Goal: Task Accomplishment & Management: Use online tool/utility

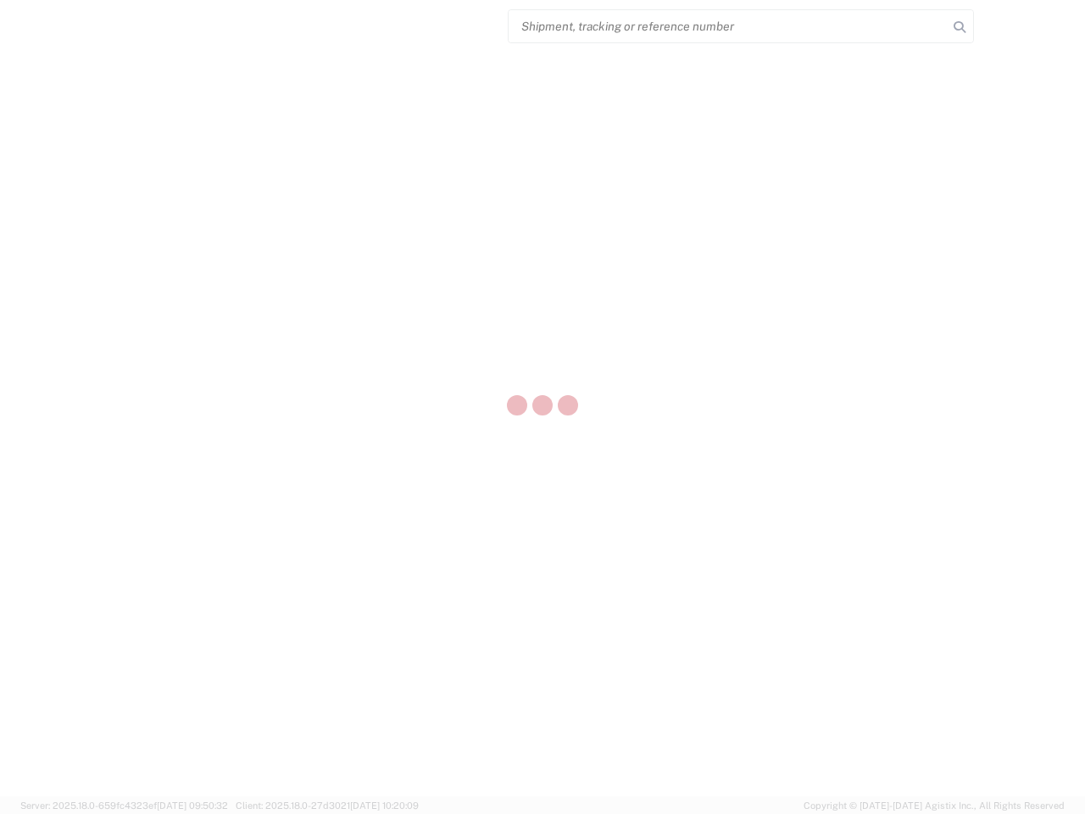
select select "US"
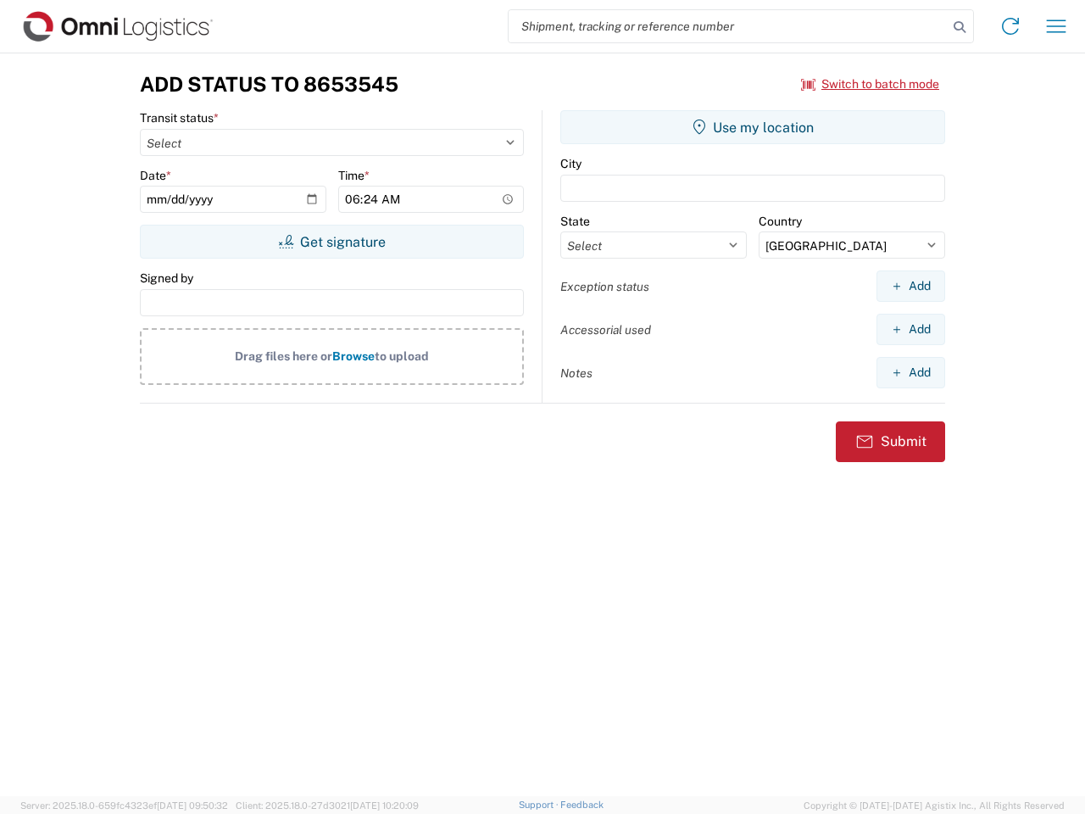
click at [728, 26] on input "search" at bounding box center [728, 26] width 439 height 32
click at [960, 27] on icon at bounding box center [960, 27] width 24 height 24
click at [1010, 26] on icon at bounding box center [1010, 26] width 27 height 27
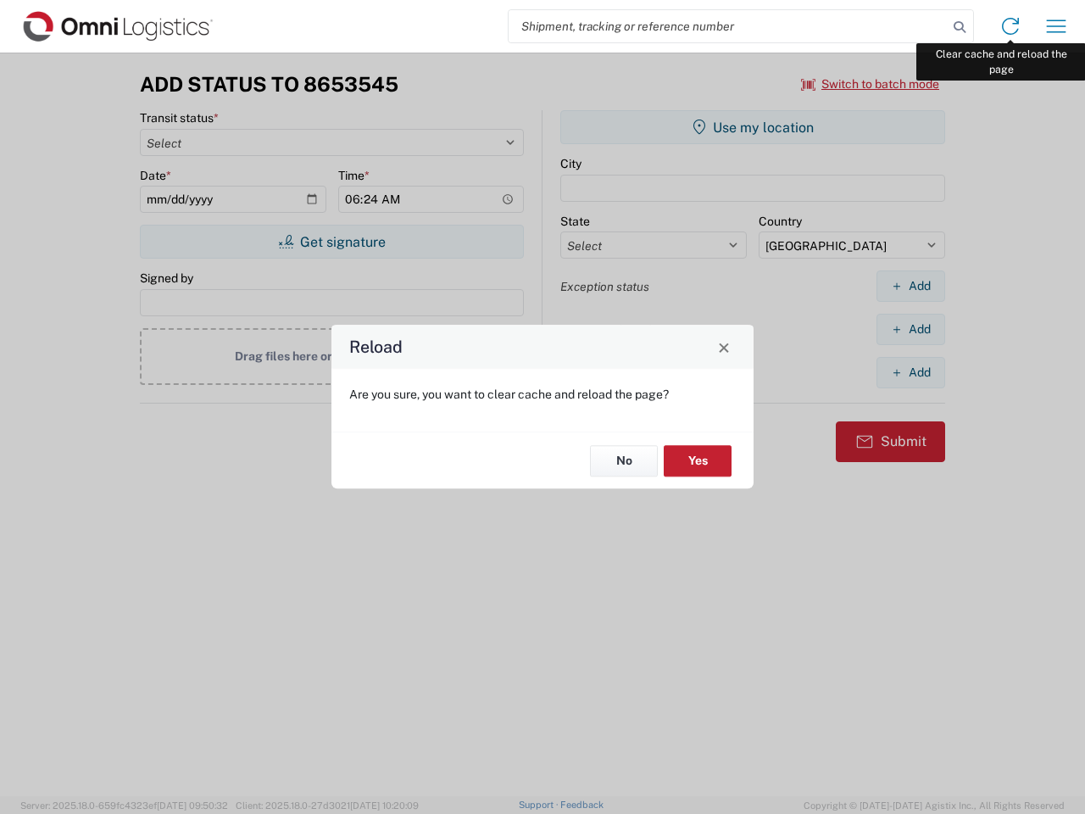
click at [1056, 26] on div "Reload Are you sure, you want to clear cache and reload the page? No Yes" at bounding box center [542, 407] width 1085 height 814
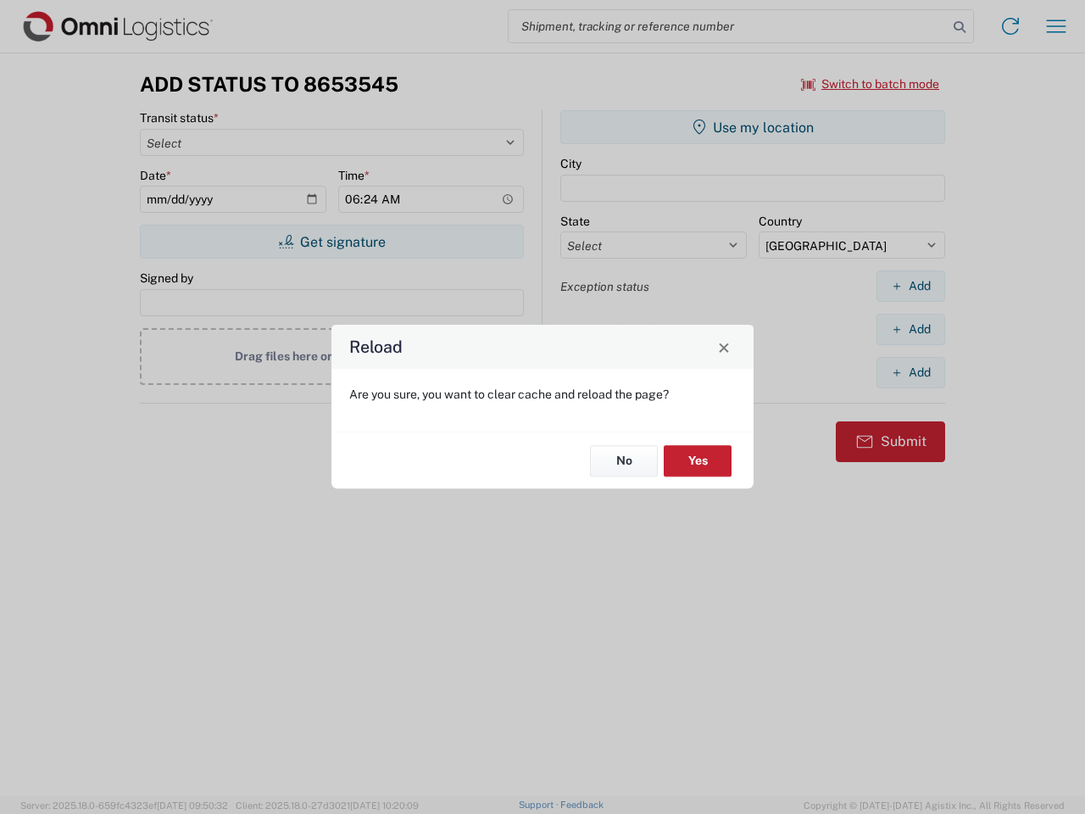
click at [871, 84] on div "Reload Are you sure, you want to clear cache and reload the page? No Yes" at bounding box center [542, 407] width 1085 height 814
click at [331, 242] on div "Reload Are you sure, you want to clear cache and reload the page? No Yes" at bounding box center [542, 407] width 1085 height 814
click at [753, 127] on div "Reload Are you sure, you want to clear cache and reload the page? No Yes" at bounding box center [542, 407] width 1085 height 814
click at [910, 286] on div "Reload Are you sure, you want to clear cache and reload the page? No Yes" at bounding box center [542, 407] width 1085 height 814
click at [910, 329] on div "Reload Are you sure, you want to clear cache and reload the page? No Yes" at bounding box center [542, 407] width 1085 height 814
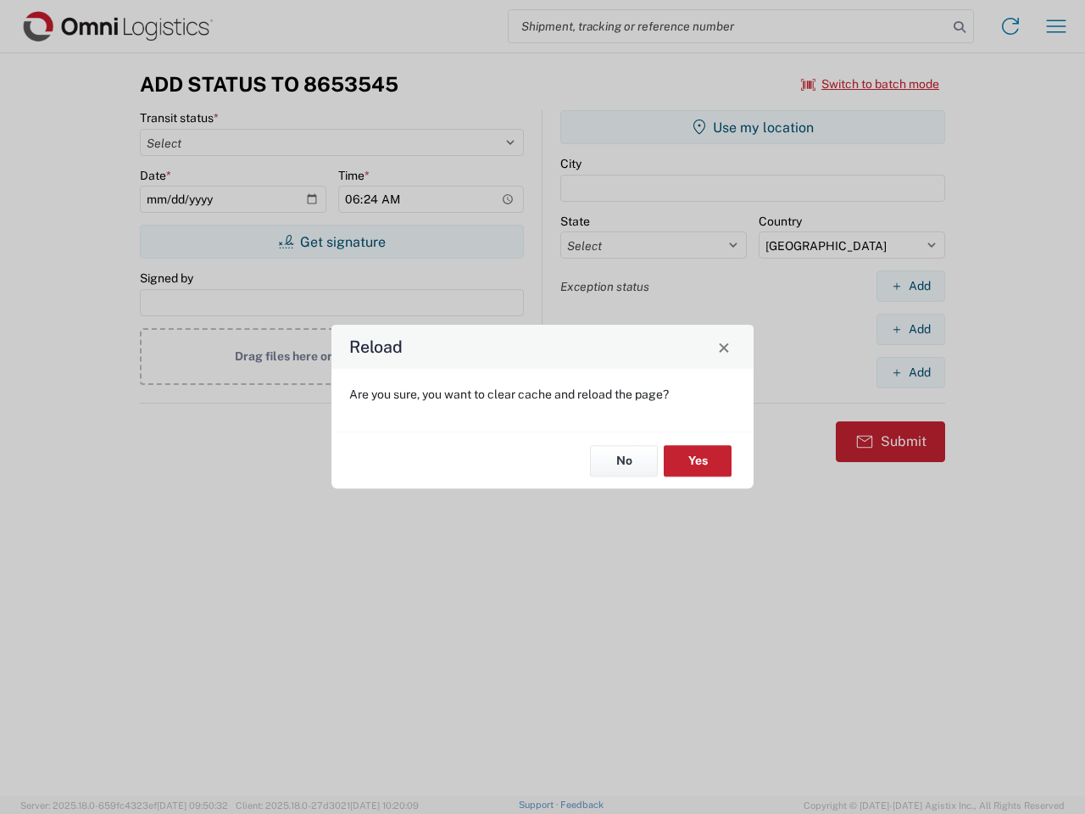
click at [910, 372] on div "Reload Are you sure, you want to clear cache and reload the page? No Yes" at bounding box center [542, 407] width 1085 height 814
